Goal: Find contact information: Find contact information

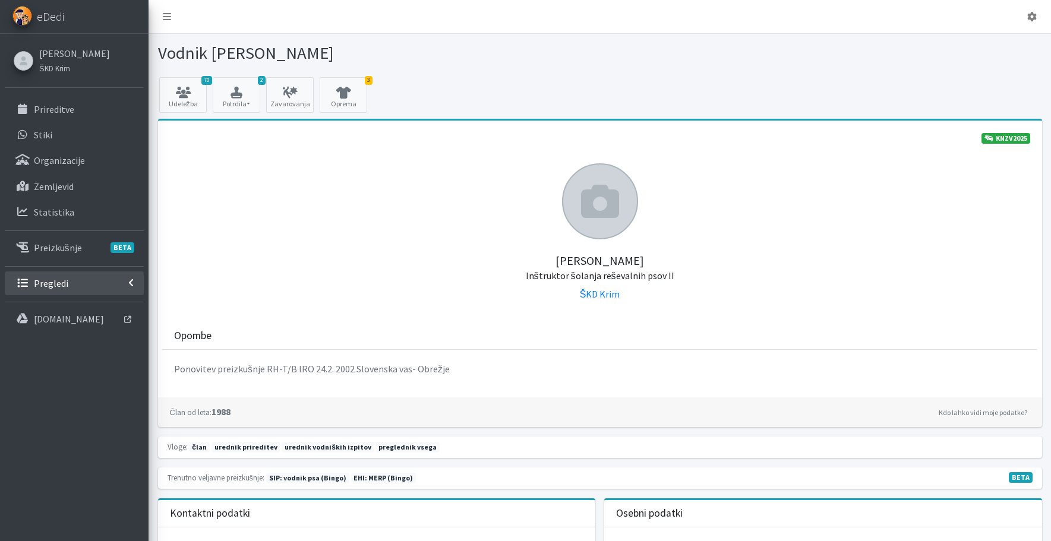
click at [60, 289] on p "Pregledi" at bounding box center [51, 283] width 34 height 12
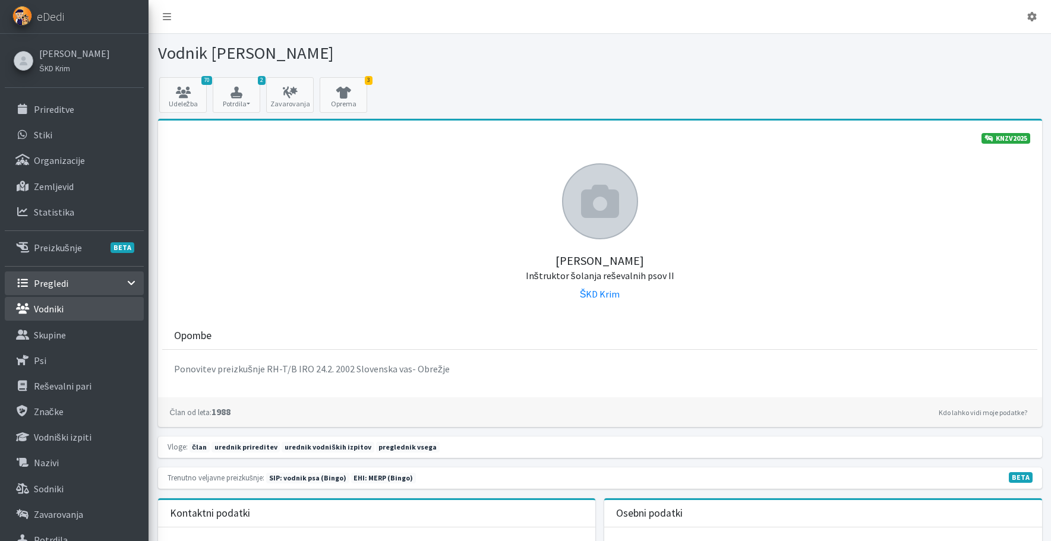
click at [58, 315] on p "Vodniki" at bounding box center [49, 309] width 30 height 12
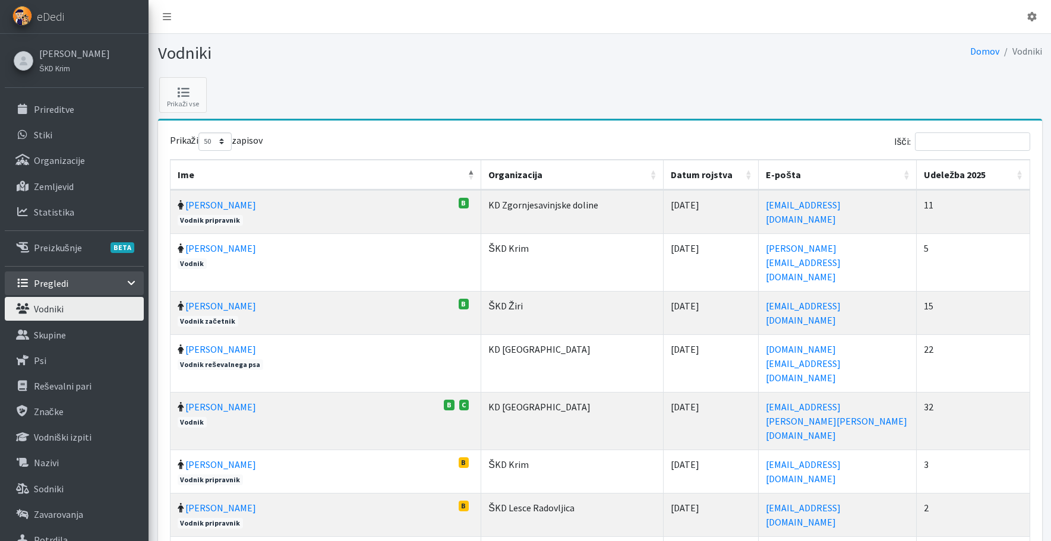
select select "50"
click at [932, 151] on input "Išči:" at bounding box center [972, 141] width 115 height 18
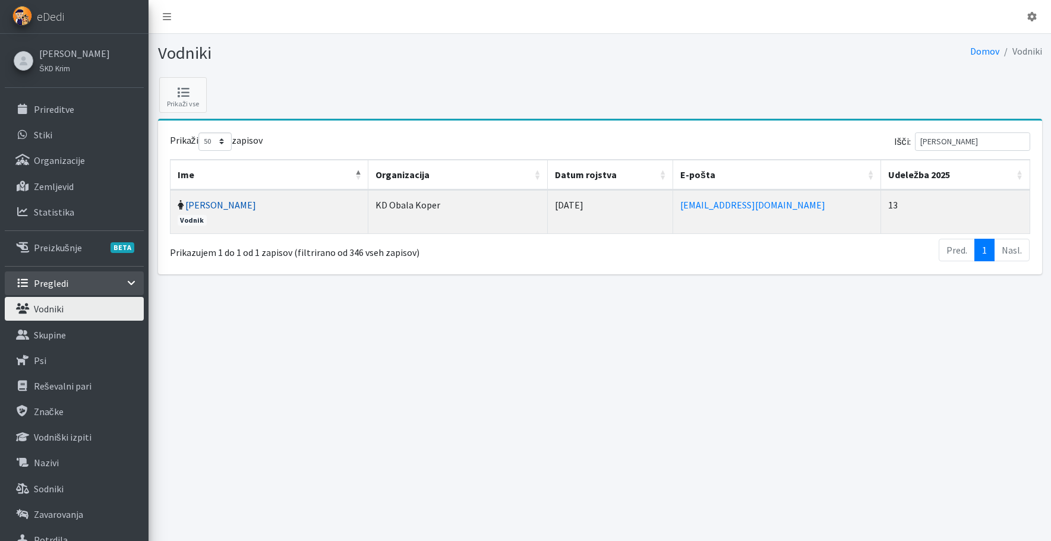
click at [198, 211] on link "Nina Jurinčič" at bounding box center [220, 205] width 71 height 12
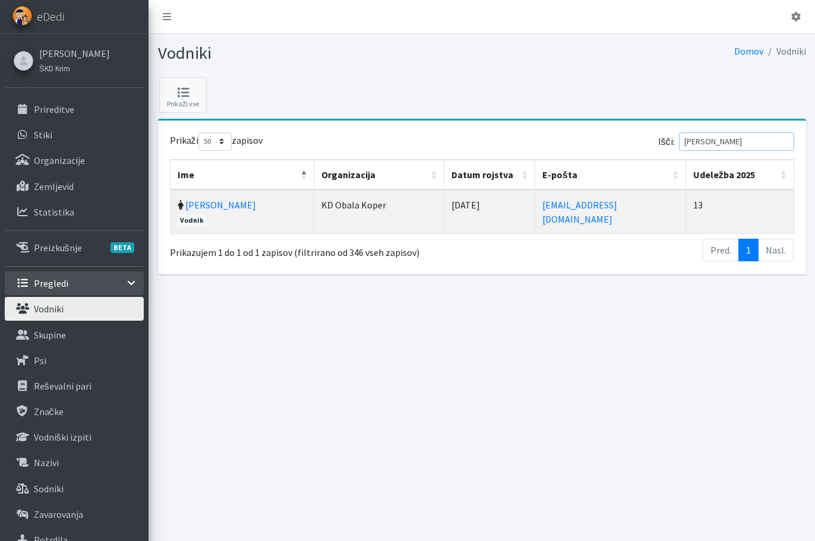
drag, startPoint x: 705, startPoint y: 163, endPoint x: 637, endPoint y: 162, distance: 67.7
click at [658, 151] on label "Išči: jurinčič" at bounding box center [726, 141] width 136 height 18
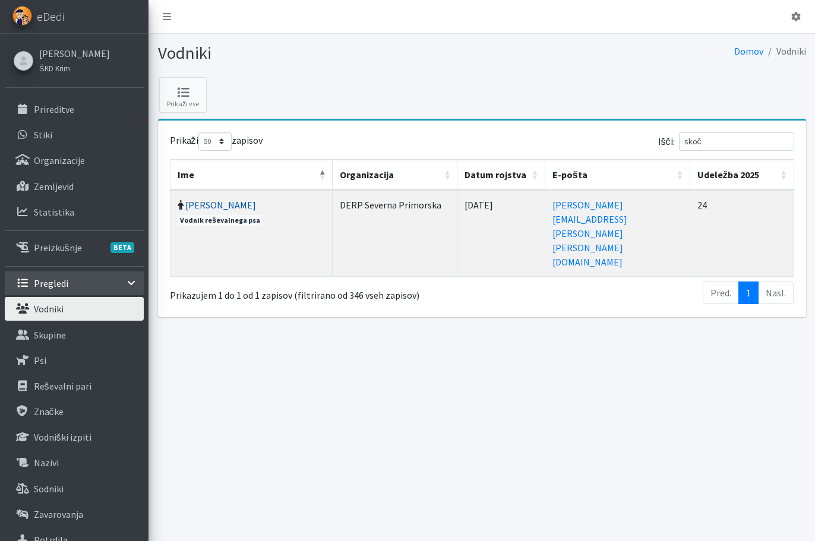
click at [231, 211] on link "Igor Skočir" at bounding box center [220, 205] width 71 height 12
drag, startPoint x: 687, startPoint y: 163, endPoint x: 641, endPoint y: 159, distance: 45.9
click at [658, 151] on label "Išči: skoč" at bounding box center [726, 141] width 136 height 18
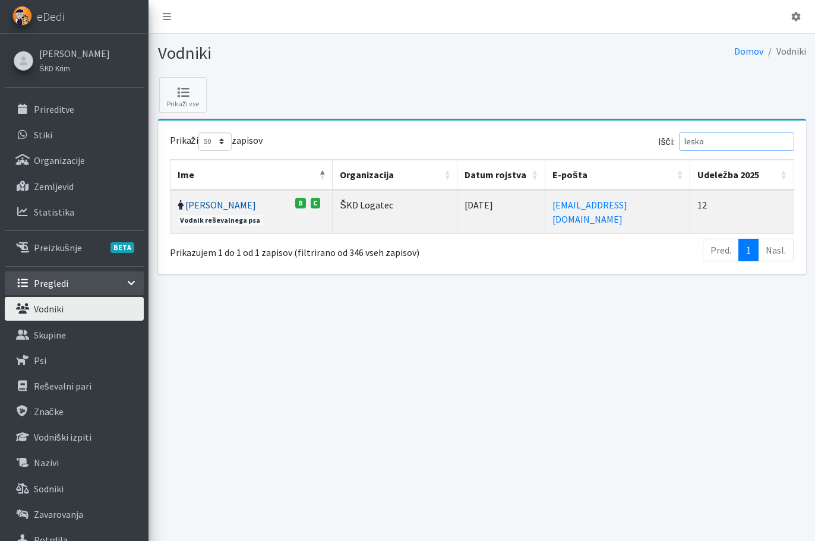
type input "lesko"
click at [243, 211] on link "[PERSON_NAME]" at bounding box center [220, 205] width 71 height 12
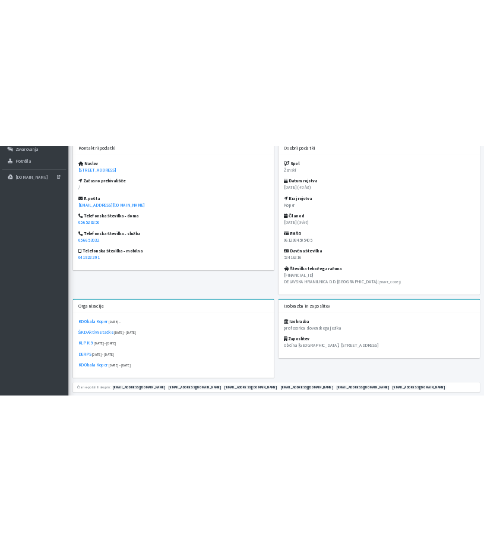
scroll to position [534, 0]
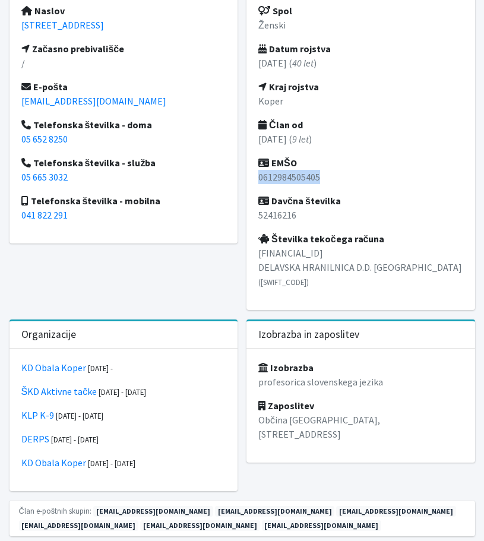
drag, startPoint x: 262, startPoint y: 321, endPoint x: 361, endPoint y: 319, distance: 99.2
click at [361, 184] on p "0612984505405" at bounding box center [360, 177] width 205 height 14
copy p "0612984505405"
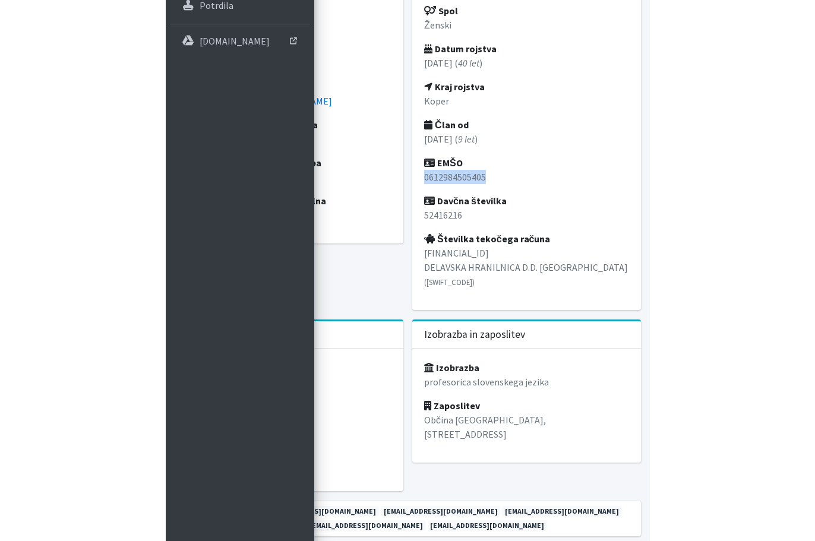
scroll to position [428, 0]
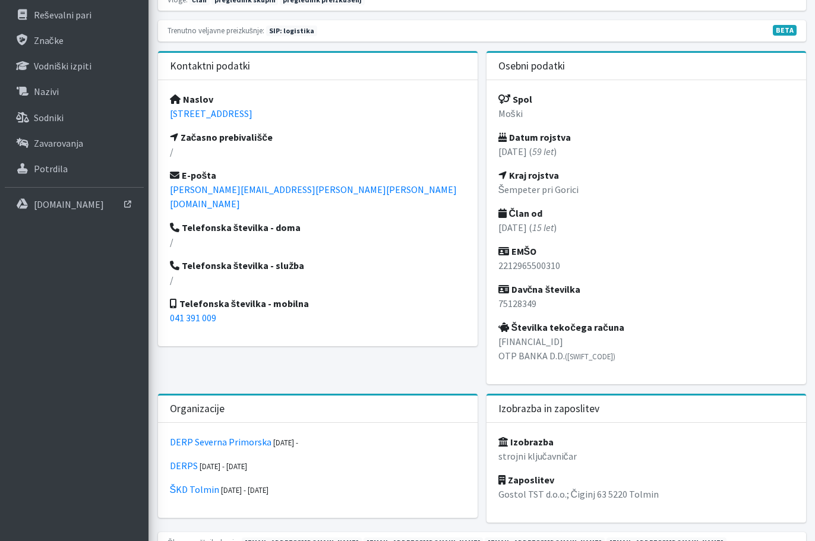
scroll to position [416, 0]
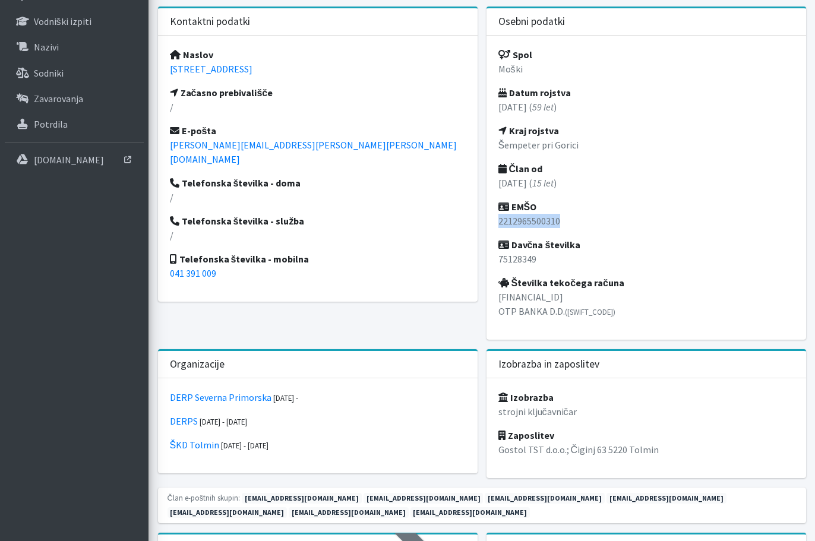
drag, startPoint x: 504, startPoint y: 345, endPoint x: 579, endPoint y: 343, distance: 75.5
click at [579, 228] on p "2212965500310" at bounding box center [646, 221] width 296 height 14
copy p "2212965500310"
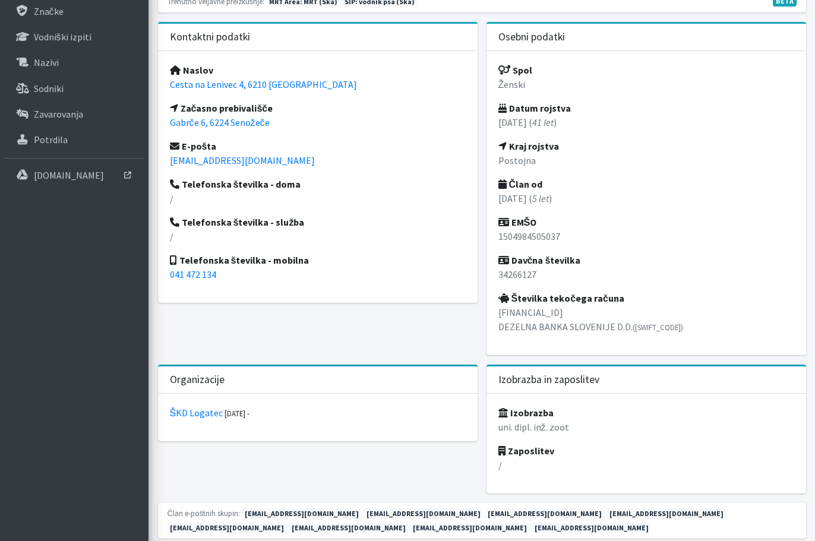
scroll to position [416, 0]
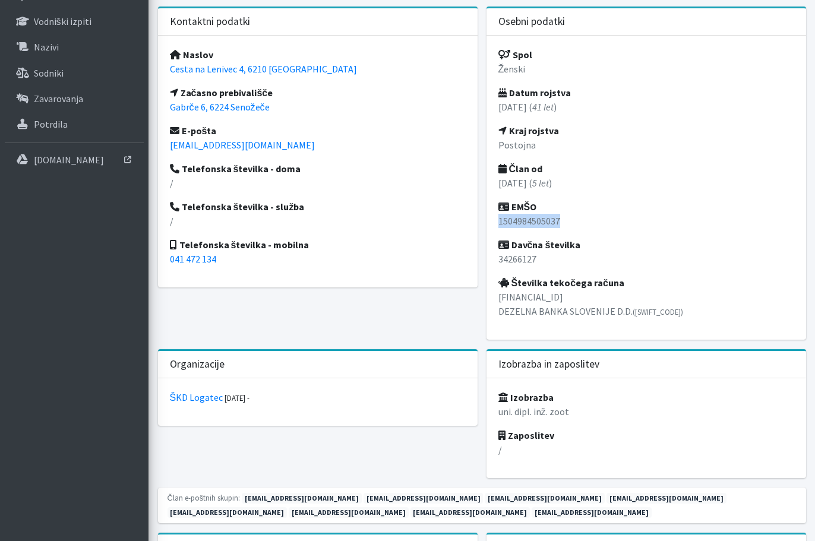
drag, startPoint x: 502, startPoint y: 344, endPoint x: 585, endPoint y: 341, distance: 83.2
click at [585, 228] on p "1504984505037" at bounding box center [646, 221] width 296 height 14
copy p "1504984505037"
